Goal: Contribute content

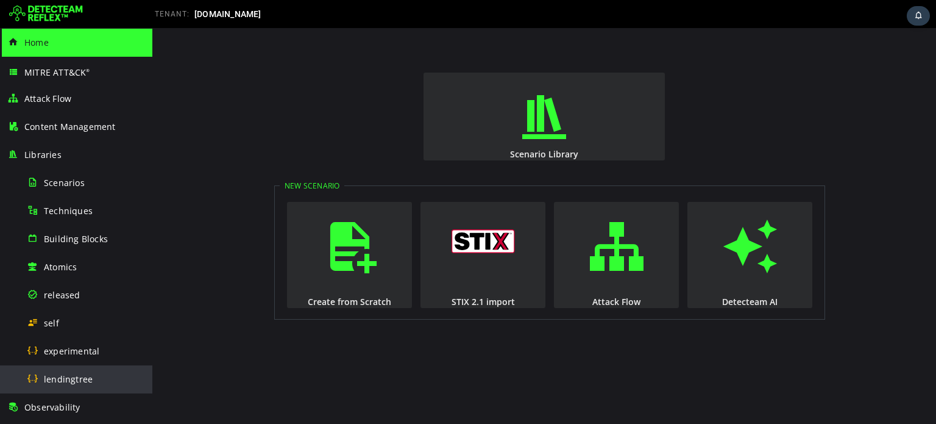
click at [96, 368] on div "lendingtree" at bounding box center [86, 378] width 118 height 27
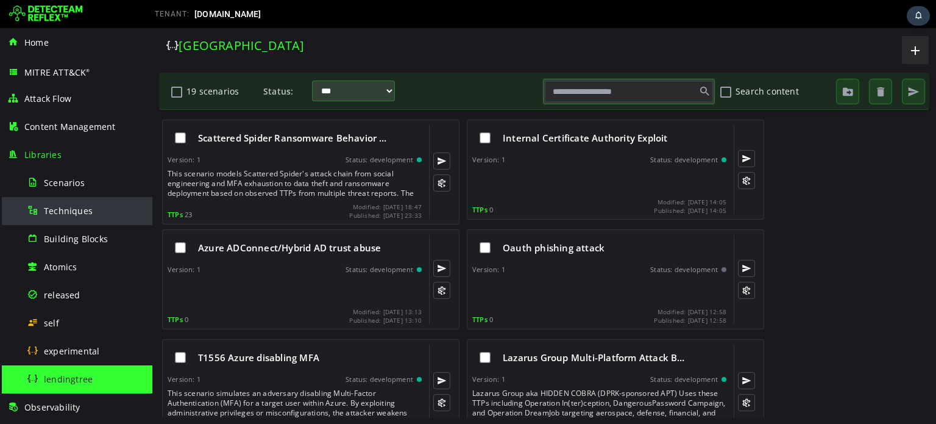
click at [71, 208] on span "Techniques" at bounding box center [68, 211] width 49 height 12
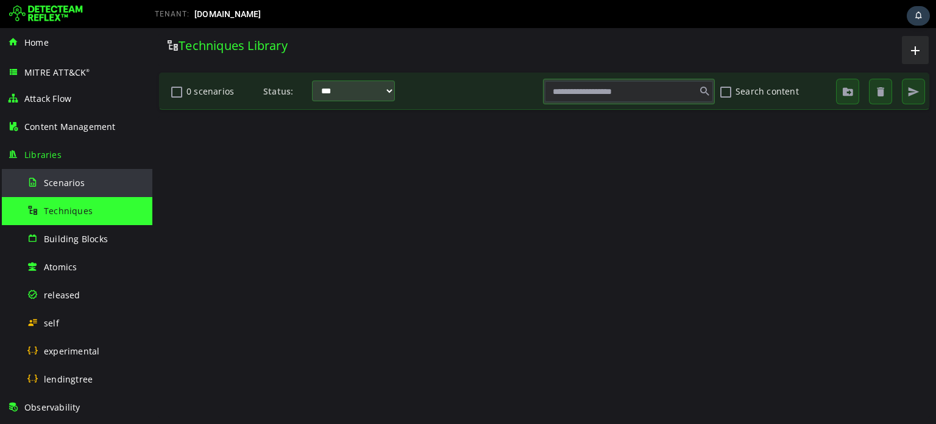
click at [71, 180] on span "Scenarios" at bounding box center [64, 183] width 41 height 12
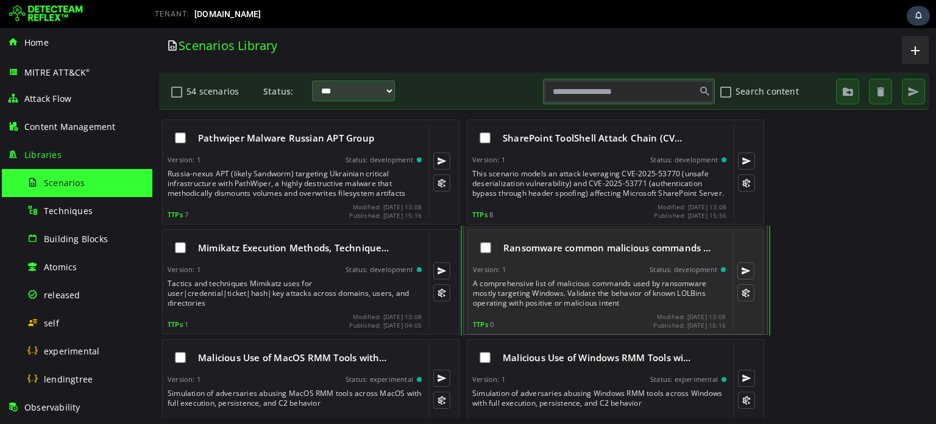
click at [597, 266] on div "Version: 1 Status: development" at bounding box center [599, 269] width 253 height 9
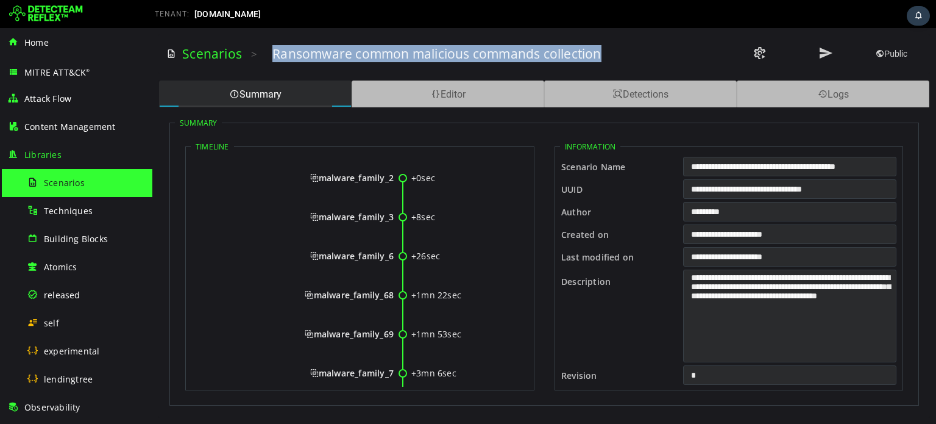
drag, startPoint x: 274, startPoint y: 54, endPoint x: 624, endPoint y: 55, distance: 350.6
click at [624, 55] on div "Ransomware common malicious commands collection" at bounding box center [462, 53] width 379 height 17
copy h3 "Ransomware common malicious commands collection"
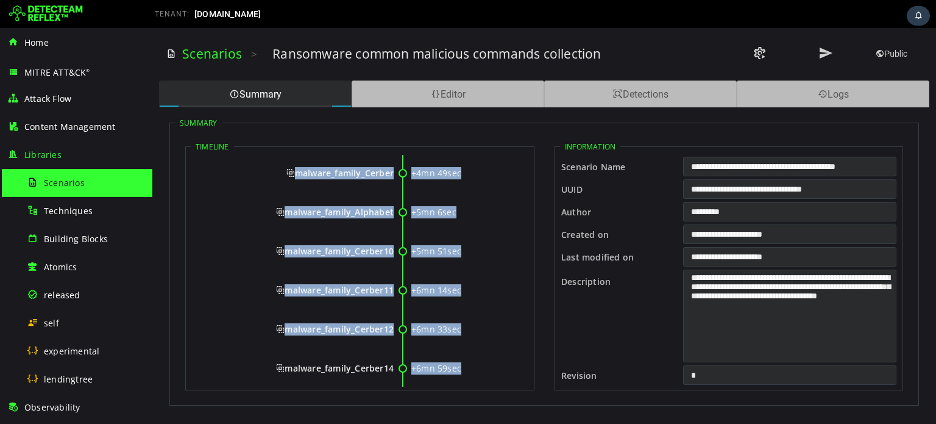
scroll to position [490, 0]
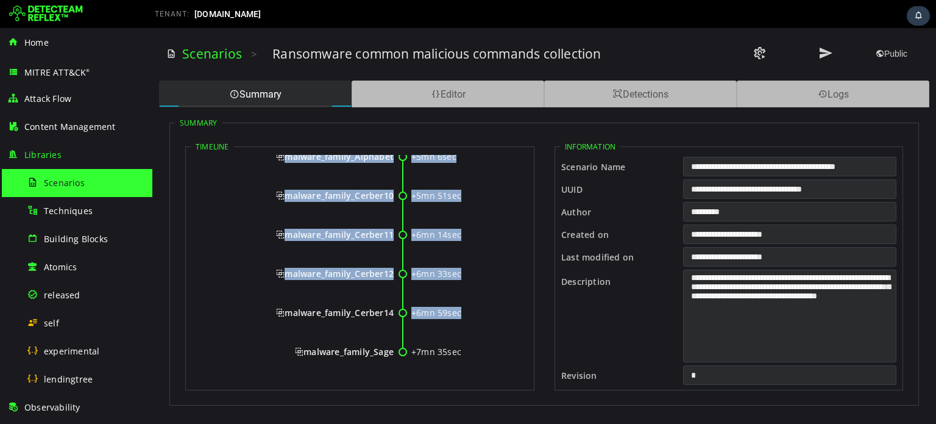
drag, startPoint x: 305, startPoint y: 173, endPoint x: 393, endPoint y: 354, distance: 200.4
click at [393, 354] on div "+0sec malware_family_2 +8sec malware_family_3 +26sec malware_family_6 +1mn 22se…" at bounding box center [360, 24] width 338 height 719
copy div "malware_family_2 +8sec malware_family_3 +26sec malware_family_6 +1mn 22sec malw…"
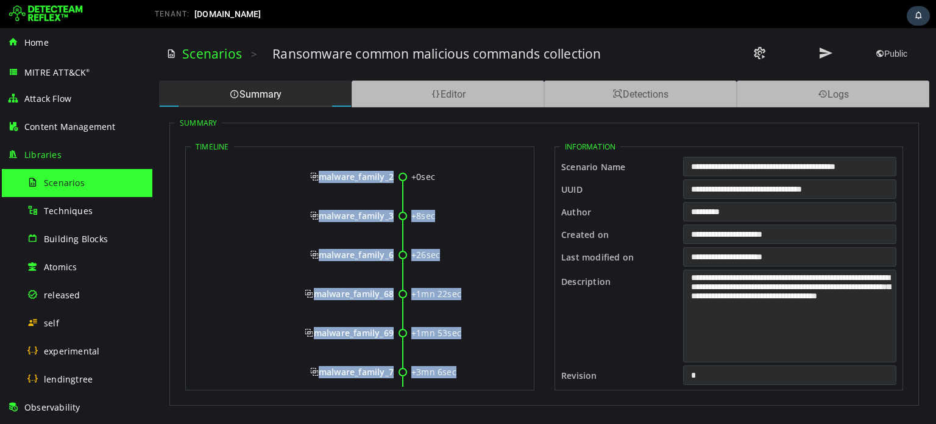
scroll to position [0, 0]
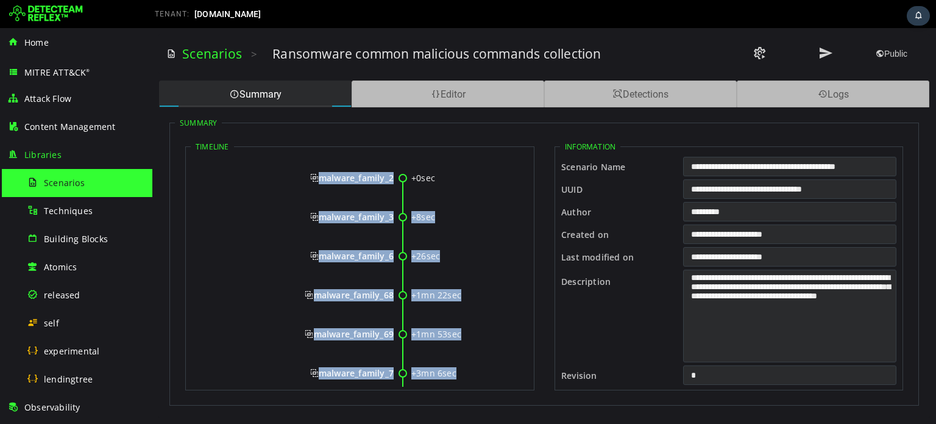
click at [310, 175] on span "malware_family_2" at bounding box center [352, 178] width 84 height 12
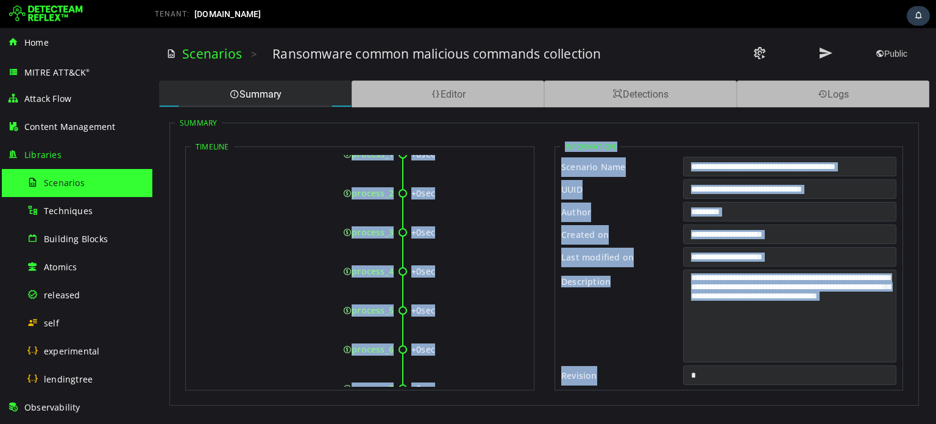
scroll to position [18127, 0]
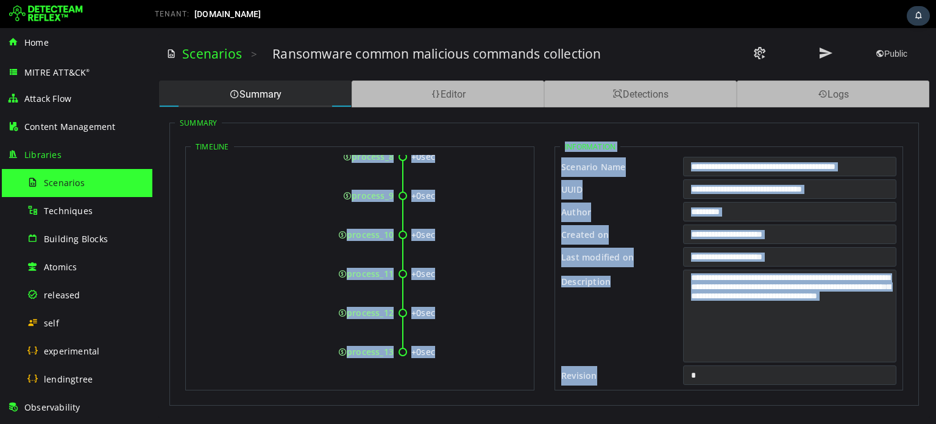
drag, startPoint x: 301, startPoint y: 173, endPoint x: 391, endPoint y: 348, distance: 197.2
copy div "malware_family_2 +0sec process_1 +0sec process_2 +0sec process_3 +0sec process_…"
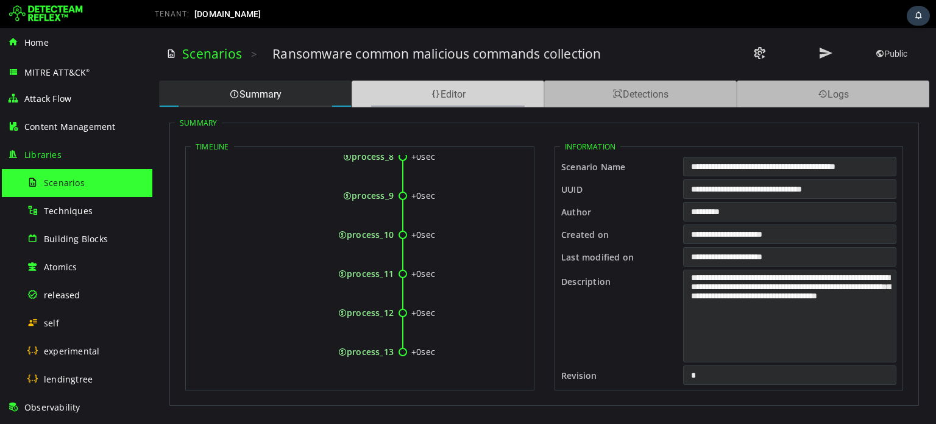
click at [432, 88] on span at bounding box center [436, 94] width 10 height 12
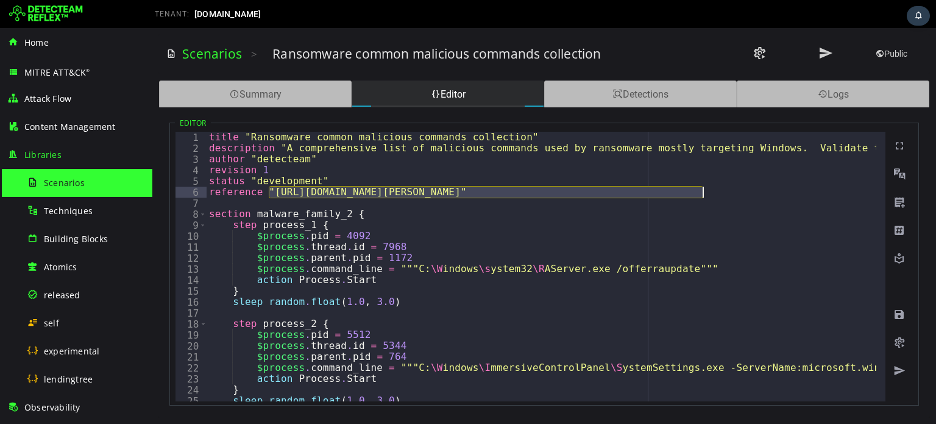
drag, startPoint x: 269, startPoint y: 190, endPoint x: 701, endPoint y: 192, distance: 431.7
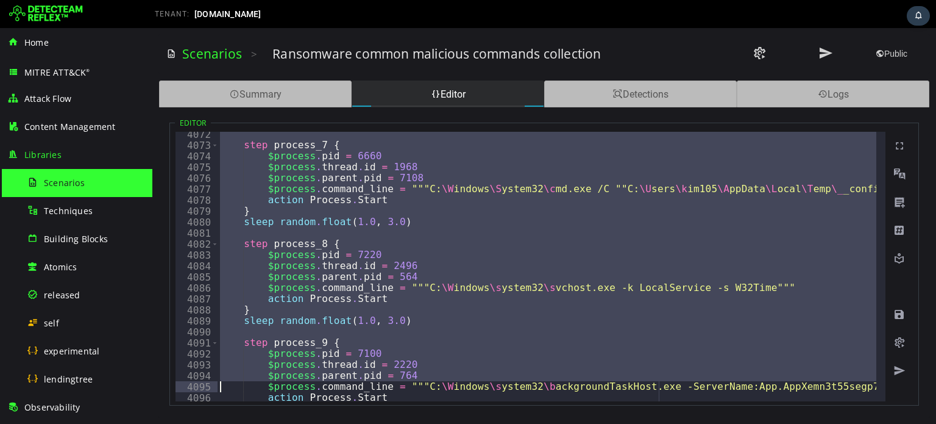
scroll to position [19717, 0]
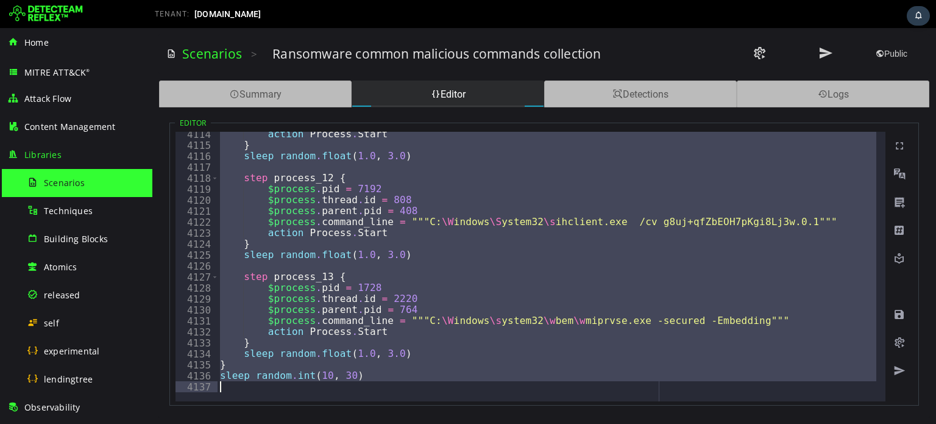
drag, startPoint x: 192, startPoint y: 137, endPoint x: 514, endPoint y: 374, distance: 400.2
type textarea "**********"
click at [219, 56] on link "Scenarios" at bounding box center [212, 53] width 60 height 17
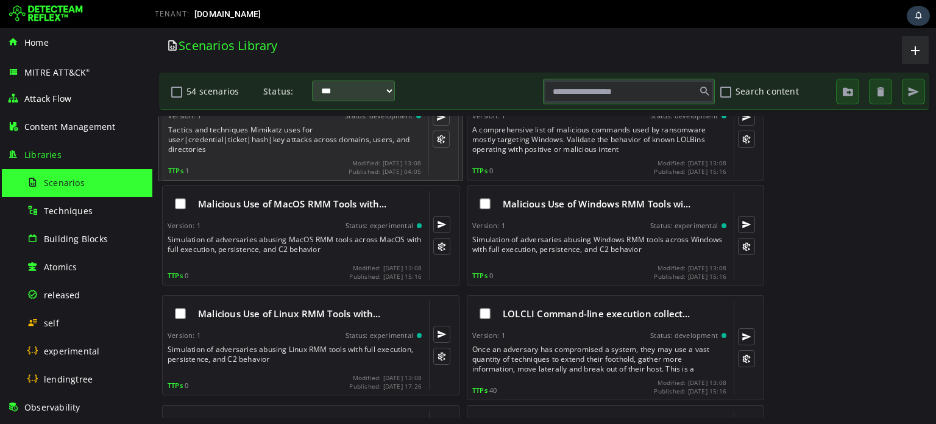
scroll to position [162, 0]
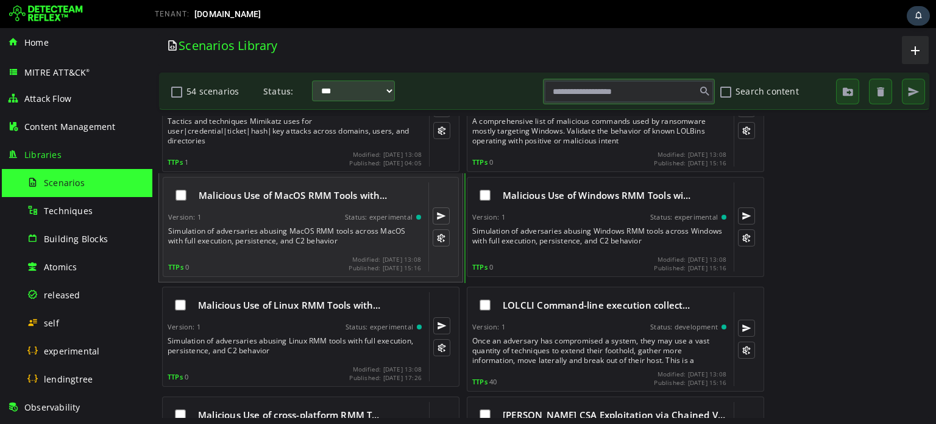
click at [293, 215] on div "Version: 1 Status: experimental" at bounding box center [294, 217] width 253 height 9
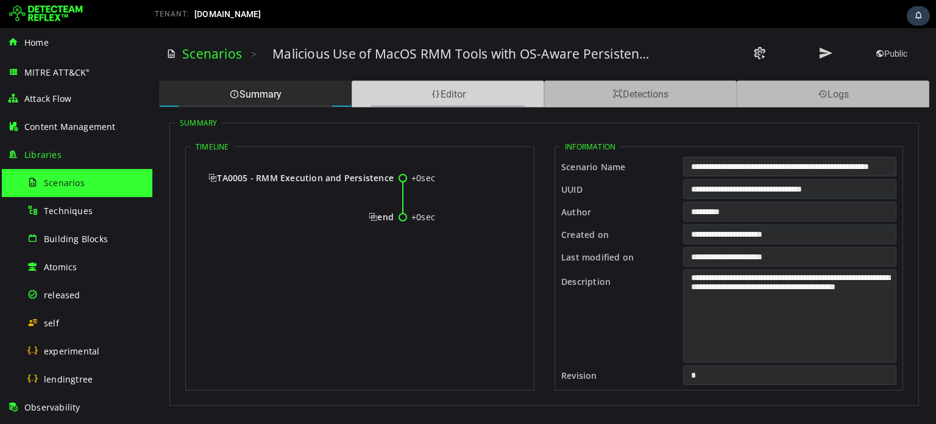
click at [420, 90] on div "Editor" at bounding box center [448, 93] width 193 height 27
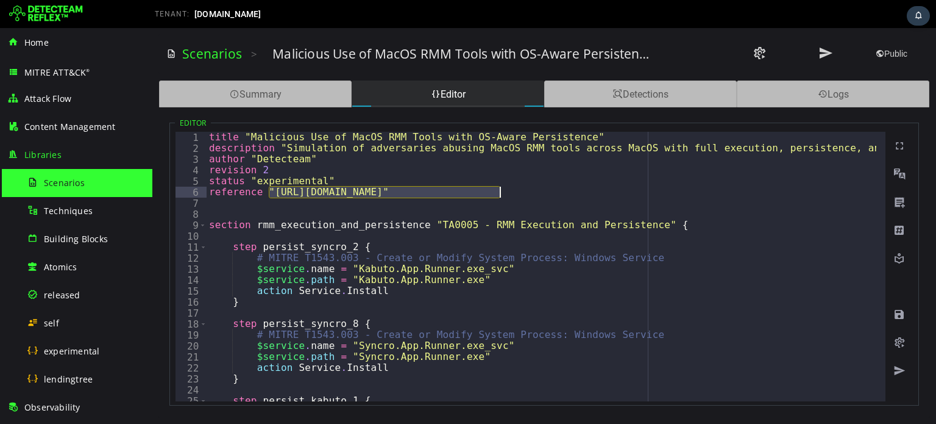
drag, startPoint x: 270, startPoint y: 193, endPoint x: 498, endPoint y: 190, distance: 227.4
click at [498, 190] on div "title "Malicious Use of MacOS RMM Tools with OS-Aware Persistence" description …" at bounding box center [555, 273] width 696 height 282
click at [45, 175] on div "Scenarios" at bounding box center [86, 182] width 118 height 27
type textarea "**********"
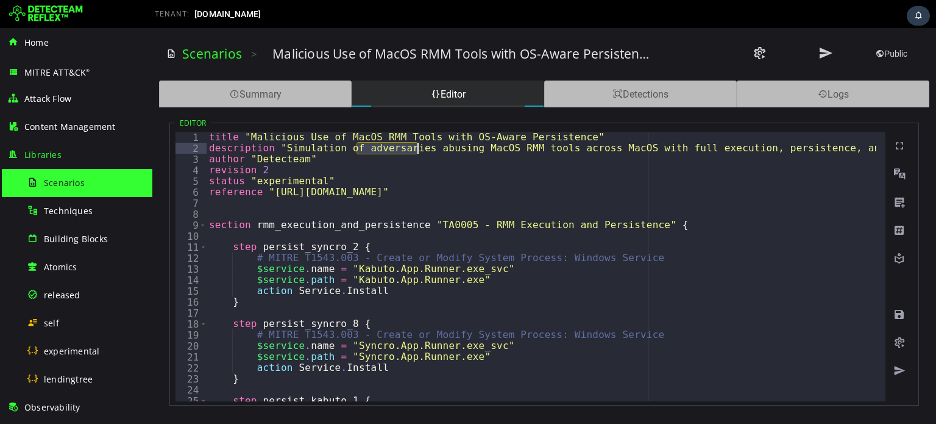
drag, startPoint x: 354, startPoint y: 146, endPoint x: 415, endPoint y: 148, distance: 61.0
click at [415, 148] on div "title "Malicious Use of MacOS RMM Tools with OS-Aware Persistence" description …" at bounding box center [555, 273] width 696 height 282
